Goal: Task Accomplishment & Management: Manage account settings

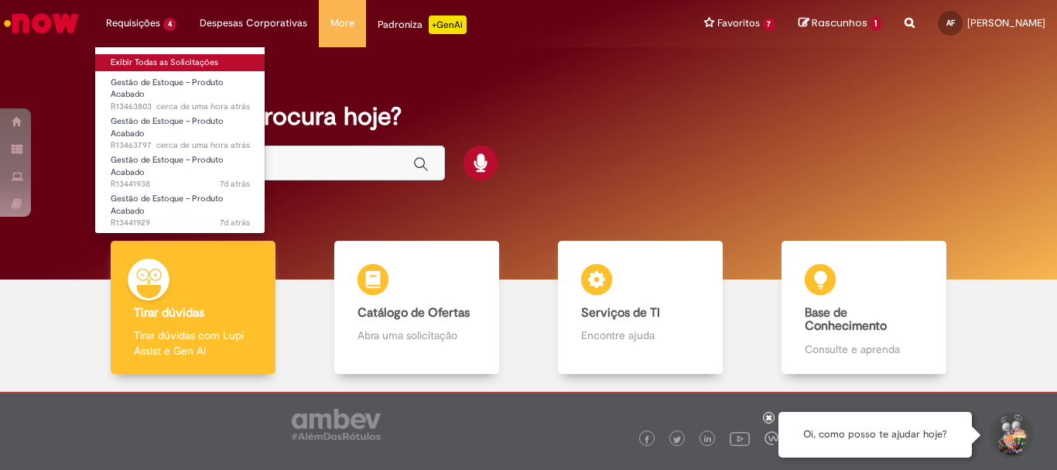
click at [183, 57] on link "Exibir Todas as Solicitações" at bounding box center [180, 62] width 170 height 17
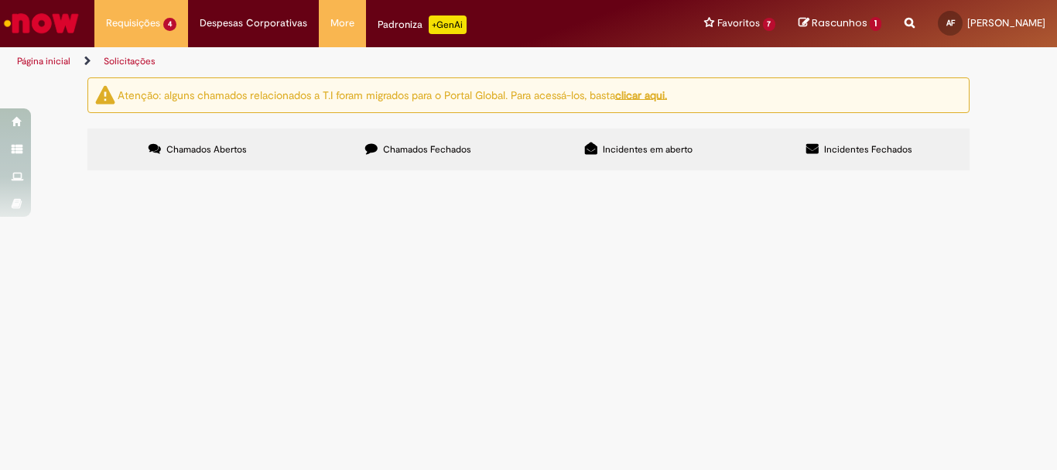
click at [0, 0] on span "ajustar saldo" at bounding box center [0, 0] width 0 height 0
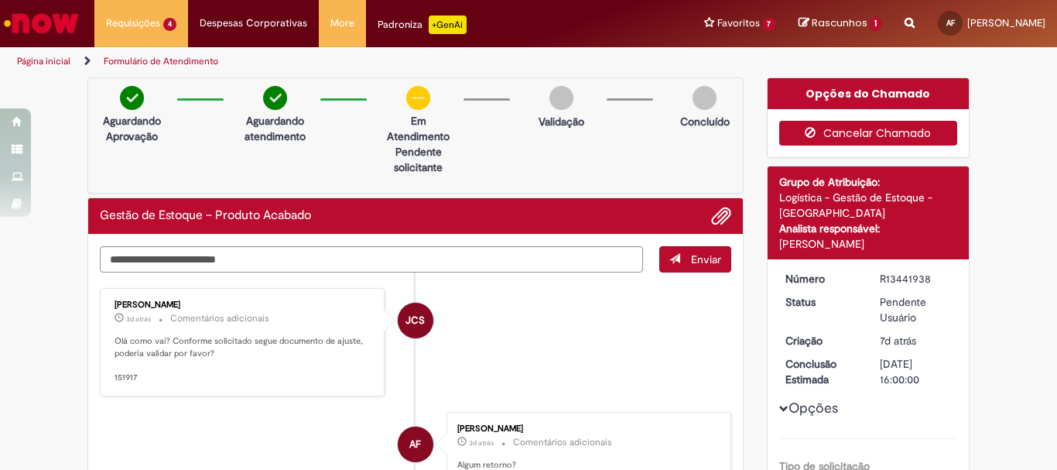
click at [828, 131] on button "Cancelar Chamado" at bounding box center [868, 133] width 179 height 25
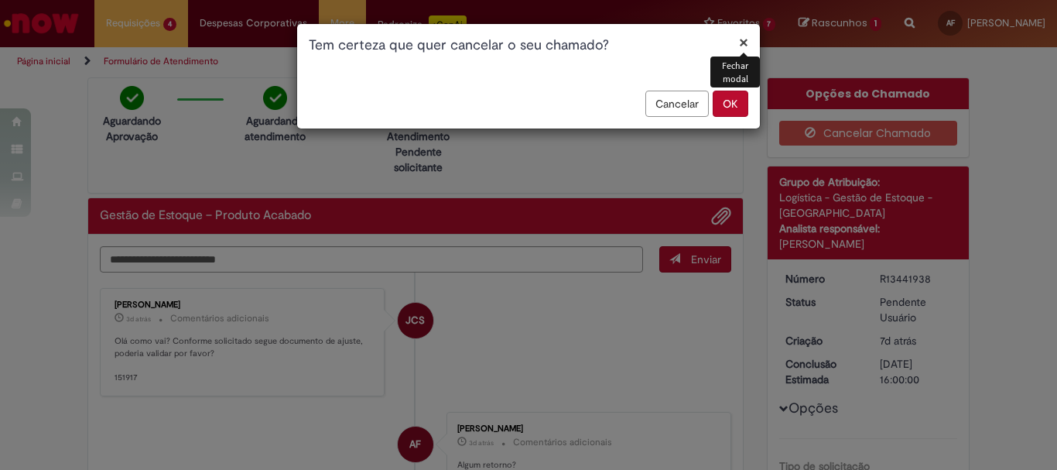
click at [747, 98] on button "OK" at bounding box center [731, 104] width 36 height 26
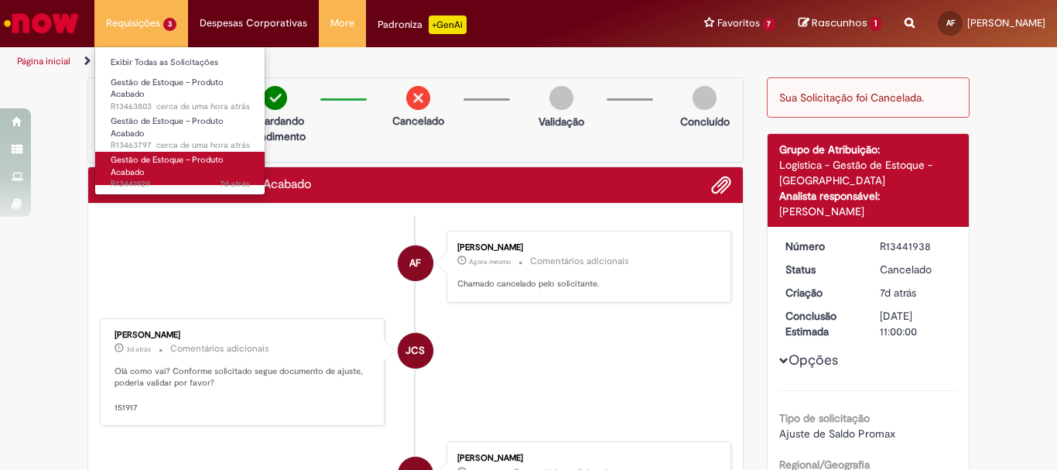
click at [152, 175] on link "Gestão de Estoque – Produto Acabado 7d atrás 7 dias atrás R13441929" at bounding box center [180, 168] width 170 height 33
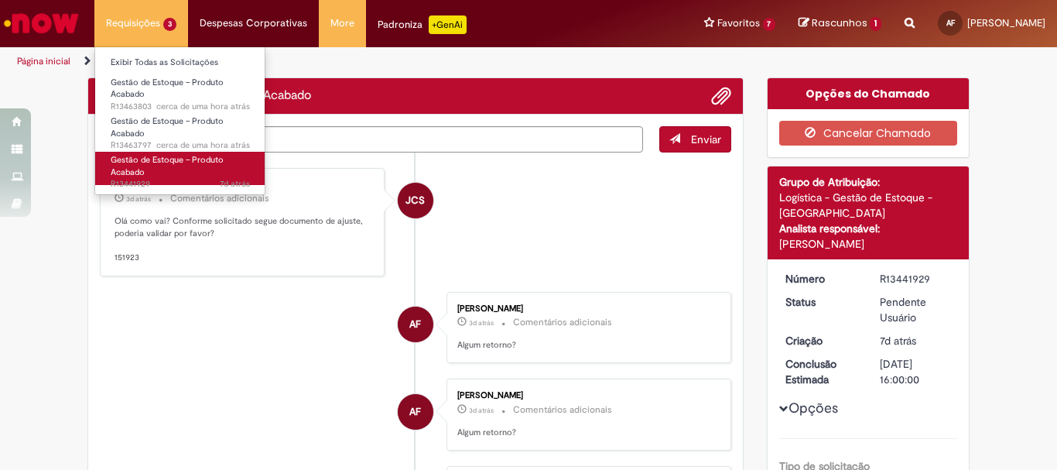
click at [187, 168] on link "Gestão de Estoque – Produto Acabado 7d atrás 7 dias atrás R13441929" at bounding box center [180, 168] width 170 height 33
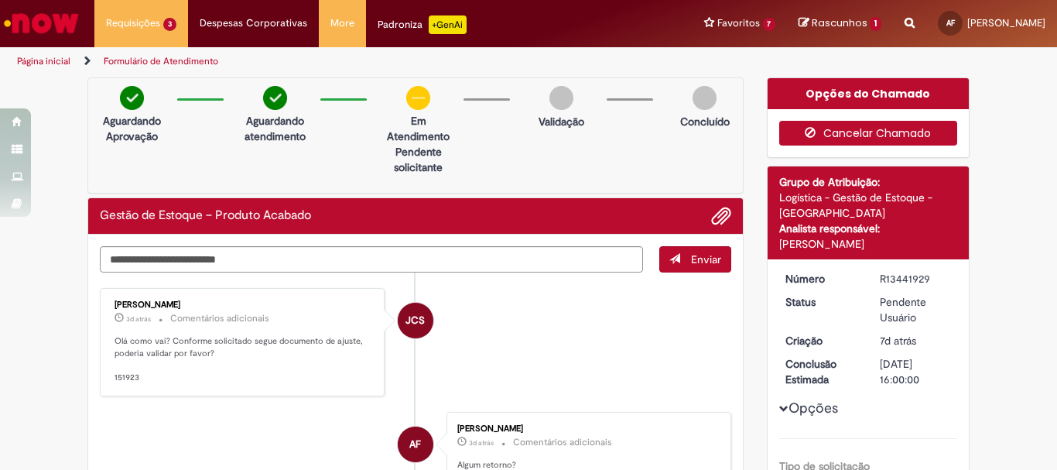
click at [848, 137] on button "Cancelar Chamado" at bounding box center [868, 133] width 179 height 25
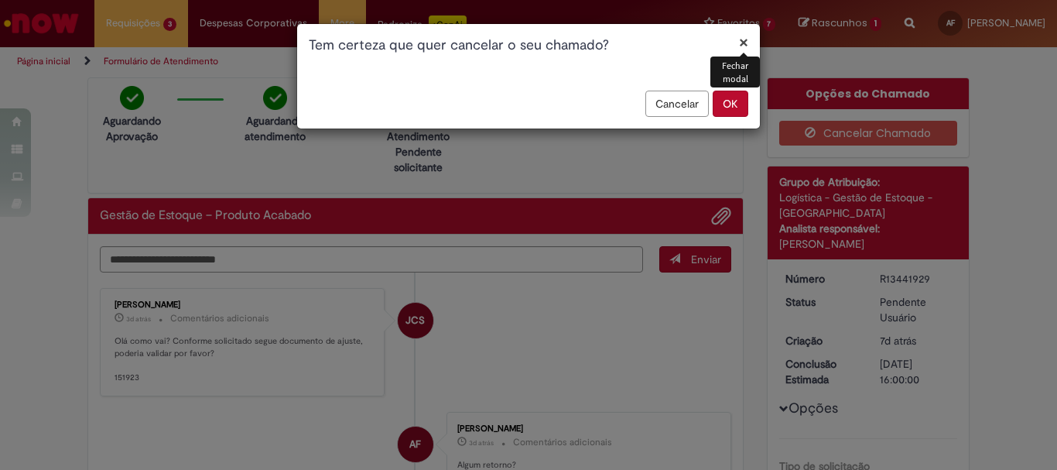
click at [731, 98] on button "OK" at bounding box center [731, 104] width 36 height 26
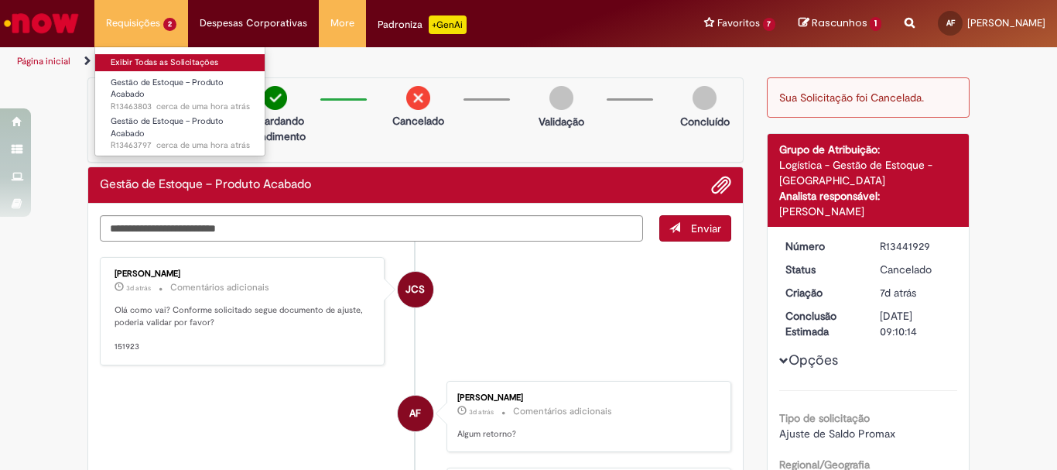
click at [153, 65] on link "Exibir Todas as Solicitações" at bounding box center [180, 62] width 170 height 17
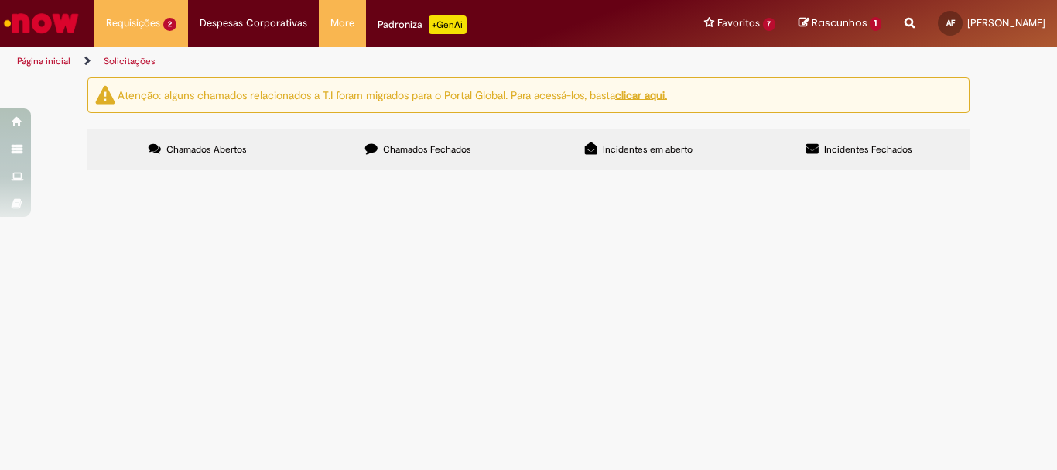
click at [0, 0] on span "Ajustar saldo" at bounding box center [0, 0] width 0 height 0
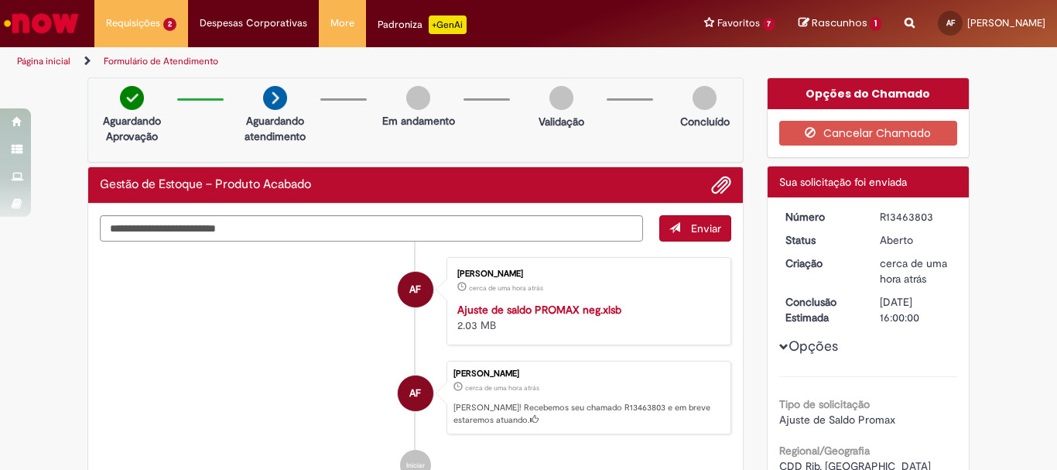
click at [584, 306] on strong "Ajuste de saldo PROMAX neg.xlsb" at bounding box center [539, 310] width 164 height 14
